Goal: Information Seeking & Learning: Learn about a topic

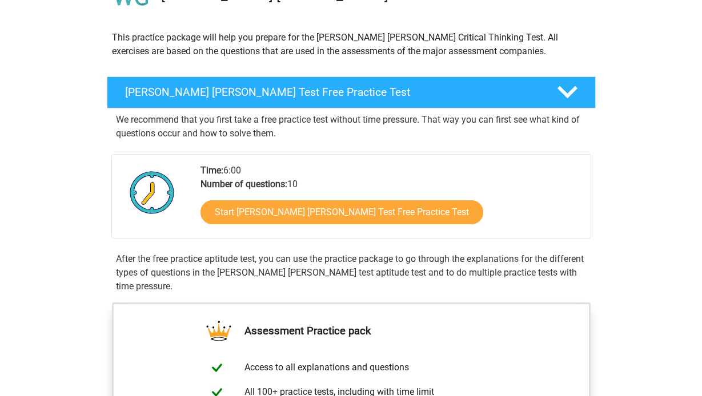
scroll to position [112, 0]
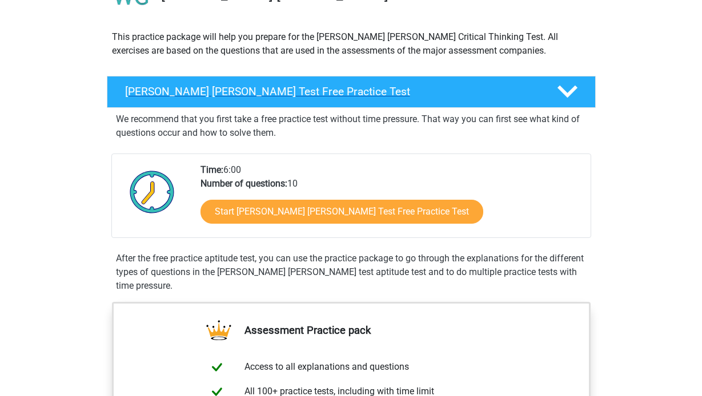
click at [260, 88] on h4 "Watson Glaser Test Free Practice Test" at bounding box center [331, 91] width 413 height 13
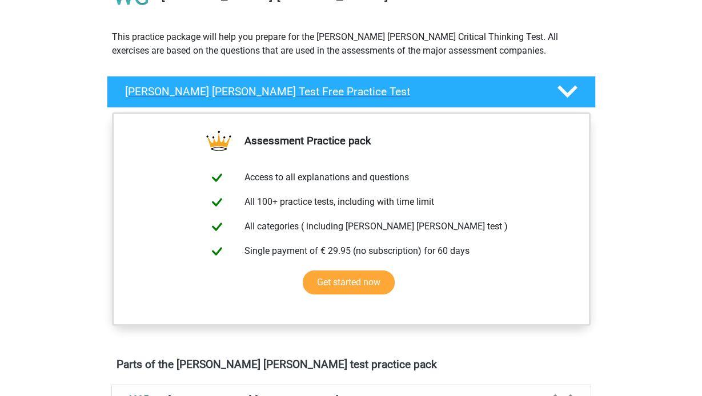
click at [260, 88] on h4 "Watson Glaser Test Free Practice Test" at bounding box center [331, 91] width 413 height 13
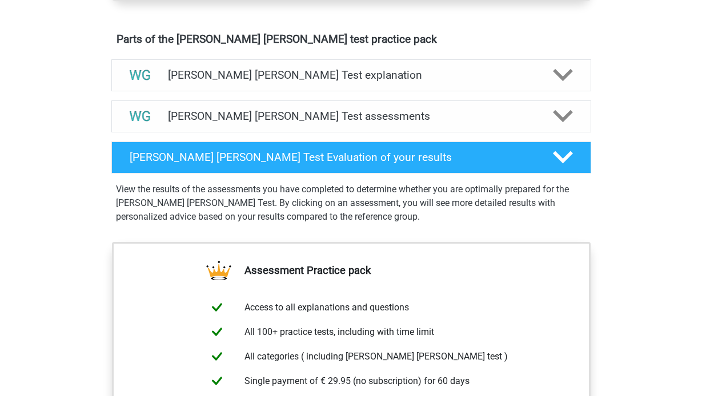
scroll to position [630, 0]
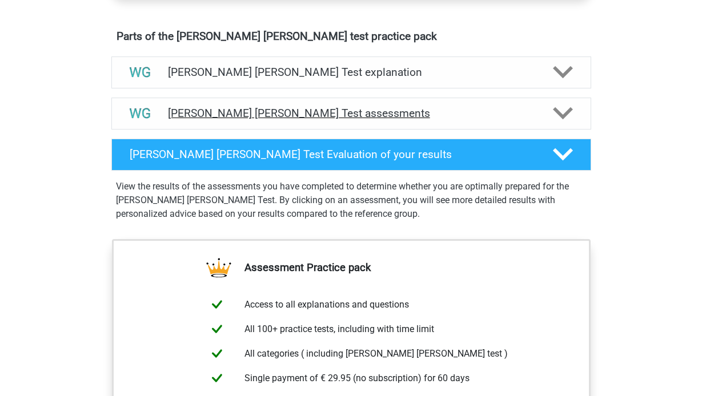
click at [270, 118] on h4 "Watson Glaser Test assessments" at bounding box center [351, 113] width 366 height 13
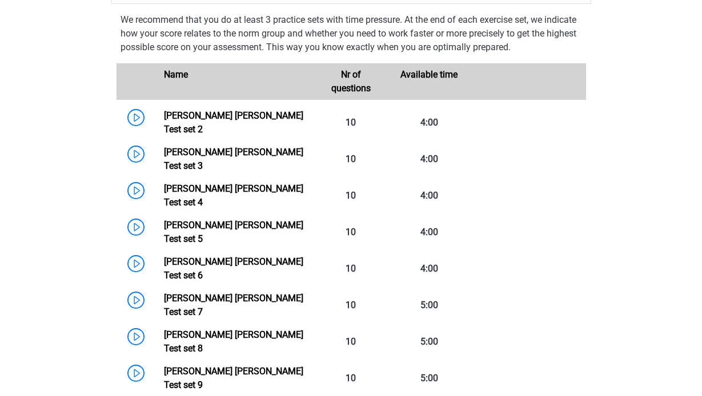
scroll to position [744, 0]
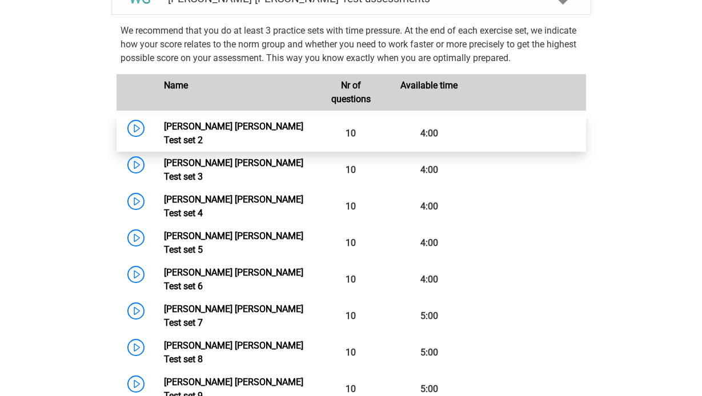
click at [214, 131] on link "Watson Glaser Test set 2" at bounding box center [233, 133] width 139 height 25
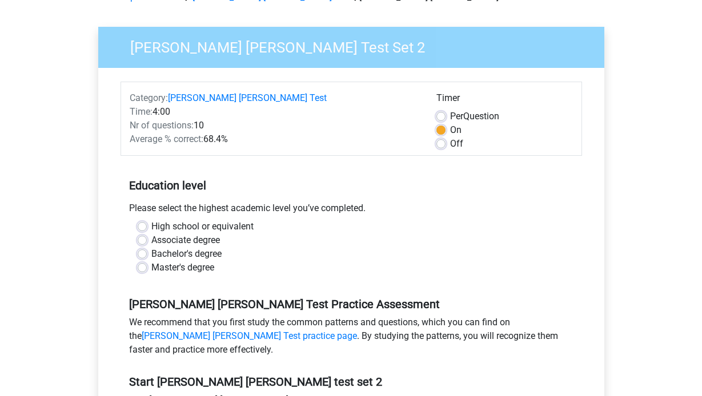
scroll to position [68, 0]
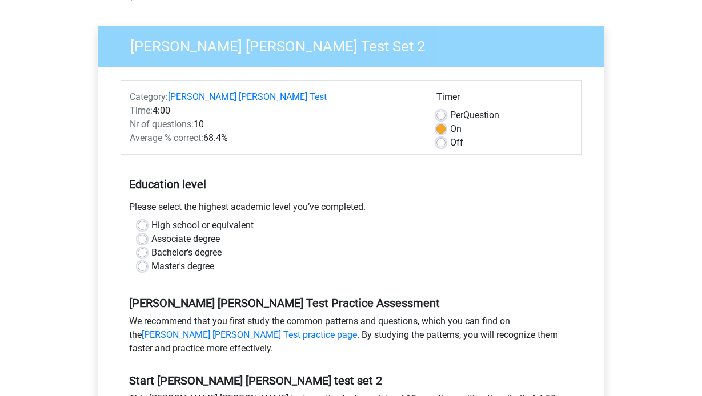
click at [450, 145] on label "Off" at bounding box center [456, 143] width 13 height 14
click at [442, 145] on input "Off" at bounding box center [440, 141] width 9 height 11
radio input "true"
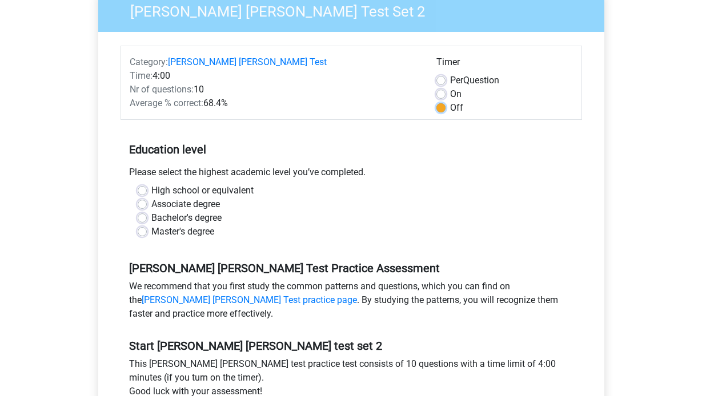
scroll to position [103, 0]
click at [181, 193] on label "High school or equivalent" at bounding box center [202, 190] width 102 height 14
click at [147, 193] on input "High school or equivalent" at bounding box center [142, 188] width 9 height 11
radio input "true"
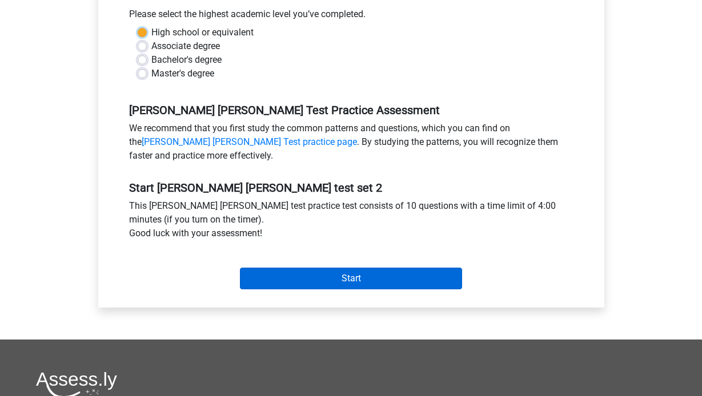
scroll to position [264, 0]
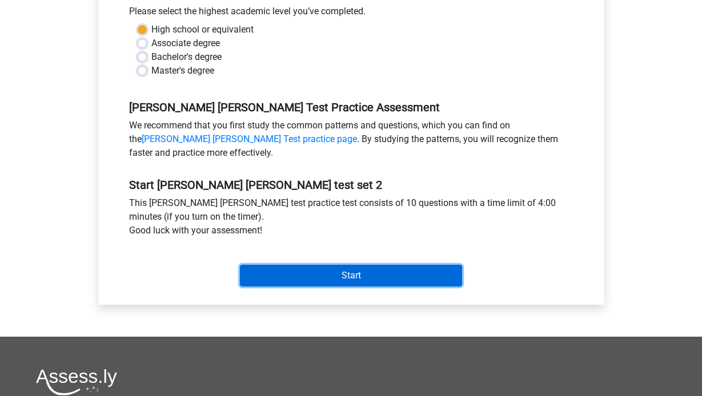
click at [291, 281] on input "Start" at bounding box center [351, 276] width 222 height 22
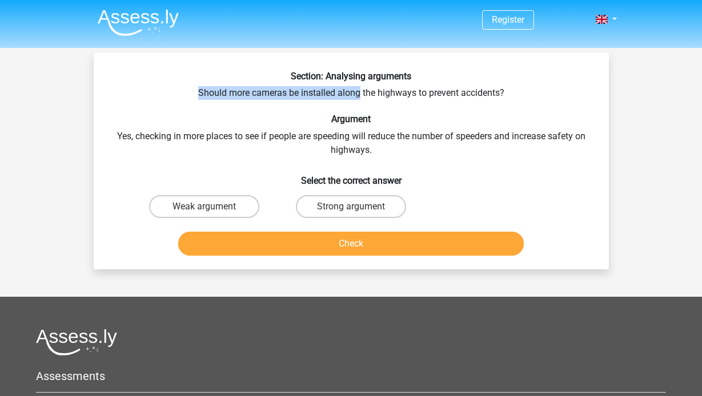
drag, startPoint x: 197, startPoint y: 92, endPoint x: 360, endPoint y: 91, distance: 163.3
click at [360, 91] on div "Section: Analysing arguments Should more cameras be installed along the highway…" at bounding box center [351, 166] width 506 height 190
click at [308, 203] on label "Strong argument" at bounding box center [351, 206] width 110 height 23
click at [350, 207] on input "Strong argument" at bounding box center [353, 210] width 7 height 7
radio input "true"
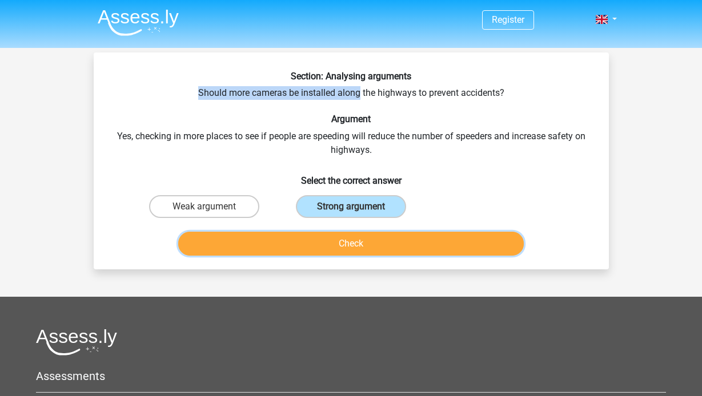
click at [317, 236] on button "Check" at bounding box center [350, 244] width 345 height 24
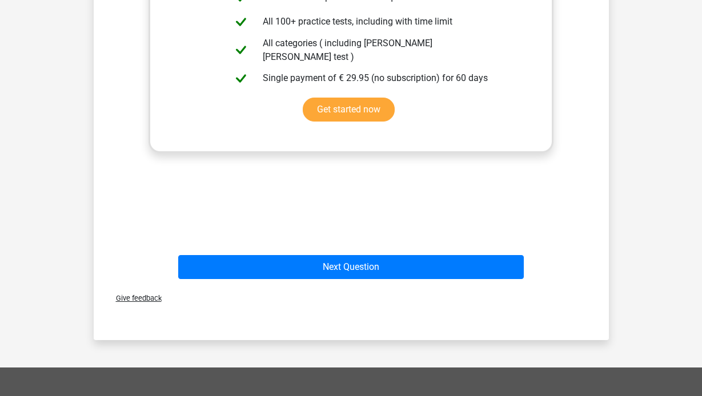
scroll to position [354, 0]
